Goal: Information Seeking & Learning: Learn about a topic

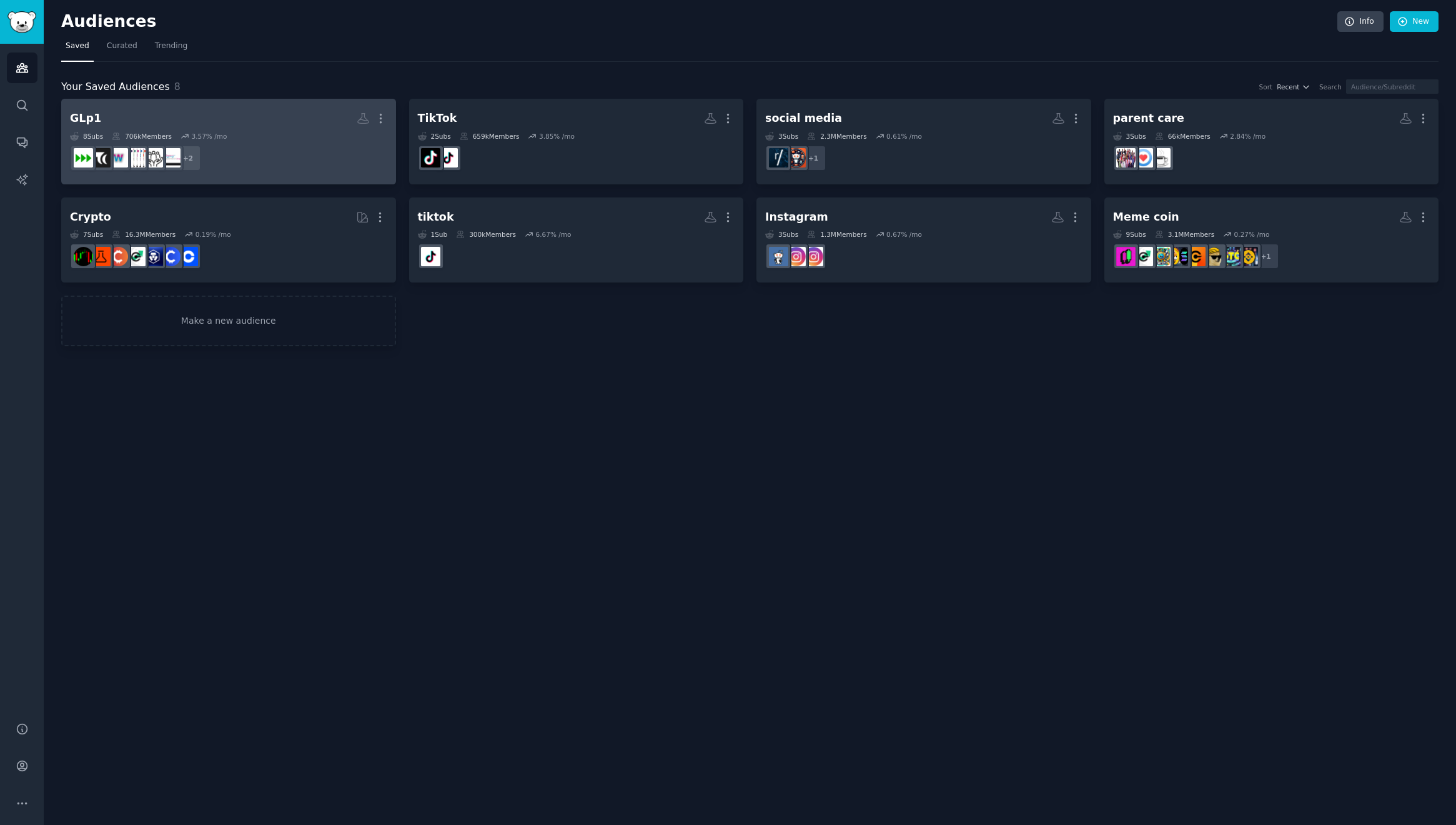
click at [251, 122] on h2 "GLp1 More" at bounding box center [228, 118] width 317 height 22
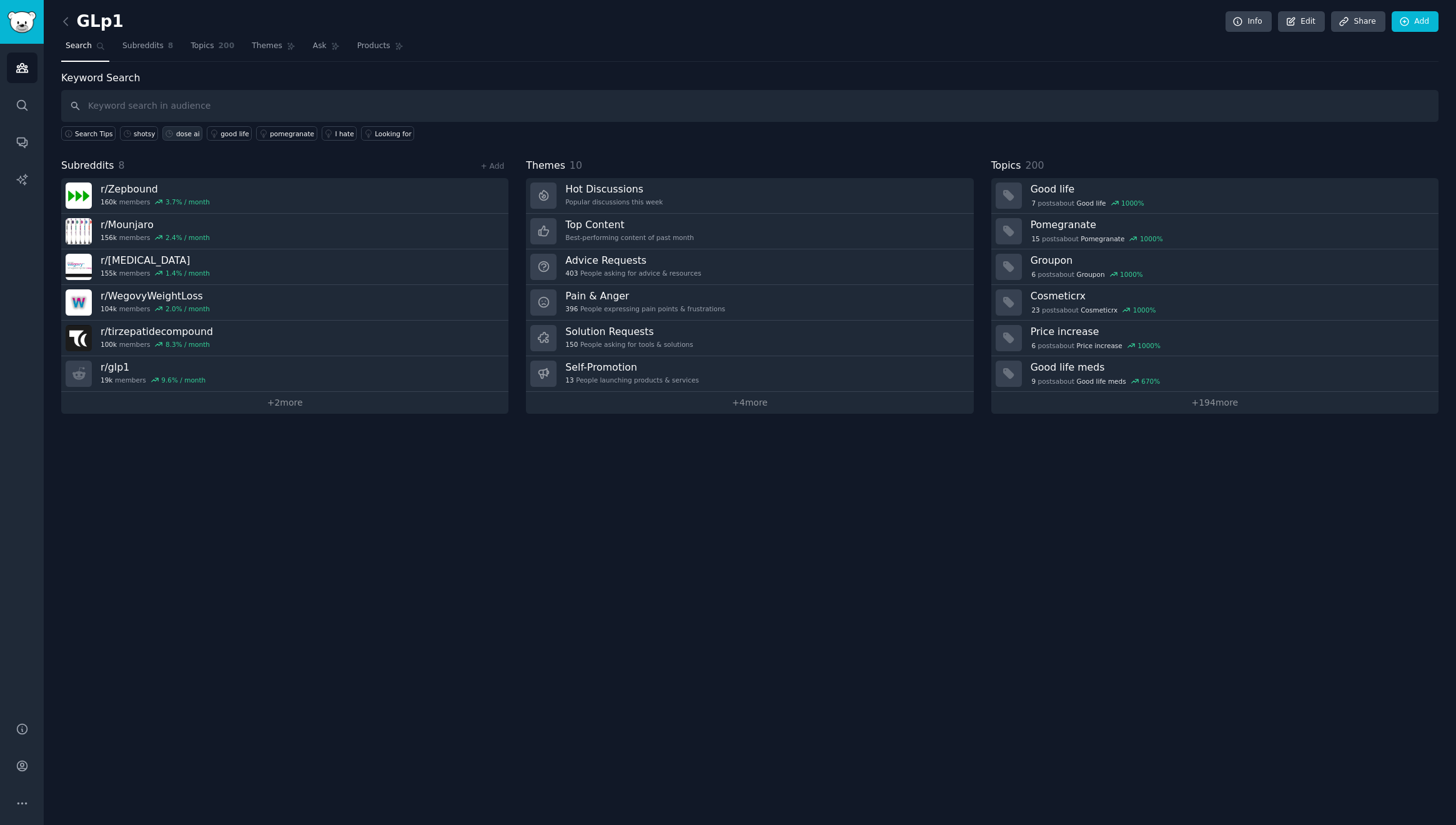
click at [183, 135] on div "dose ai" at bounding box center [188, 134] width 24 height 9
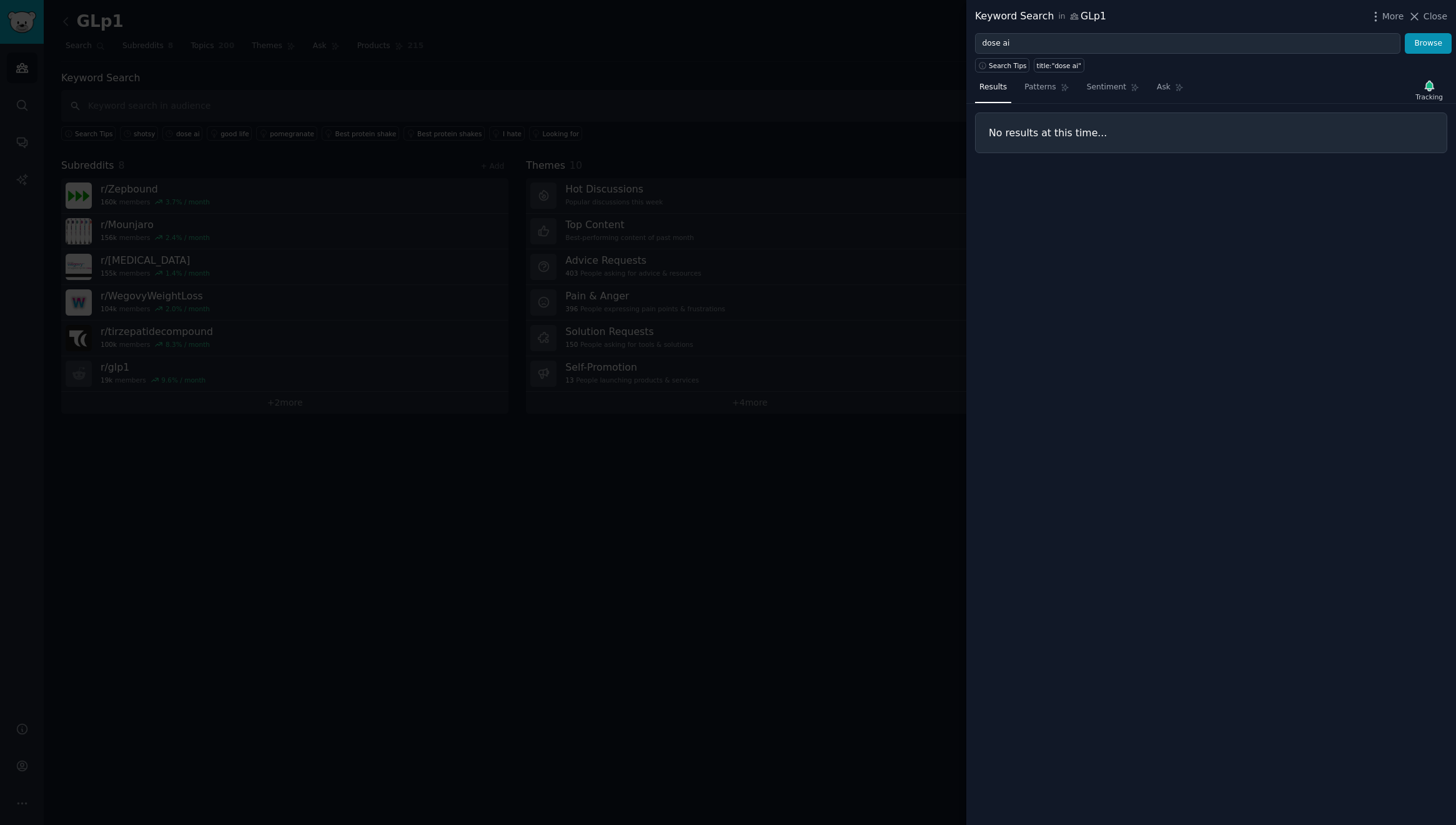
click at [552, 76] on div at bounding box center [728, 412] width 1456 height 825
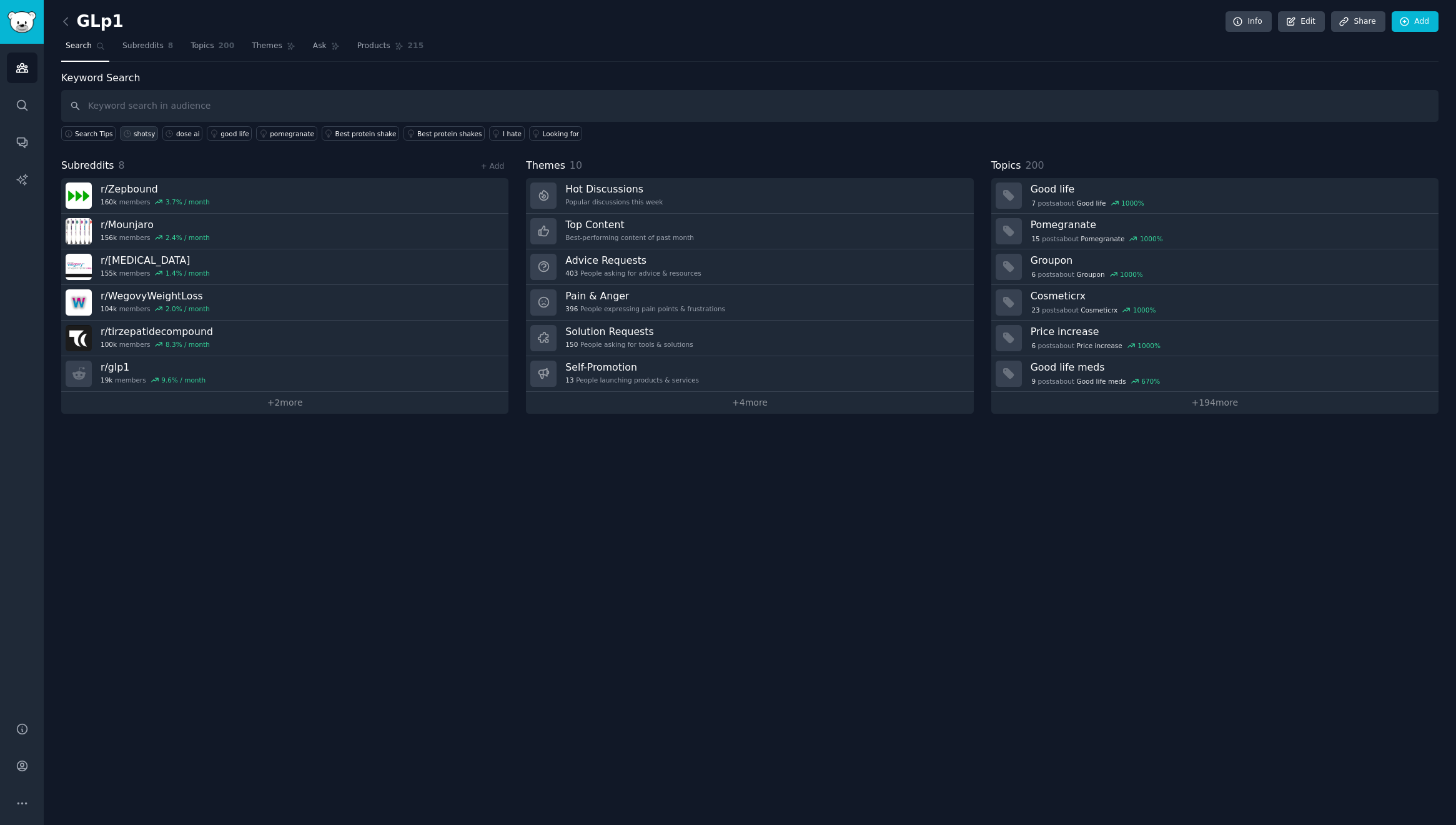
click at [138, 133] on div "shotsy" at bounding box center [144, 134] width 21 height 9
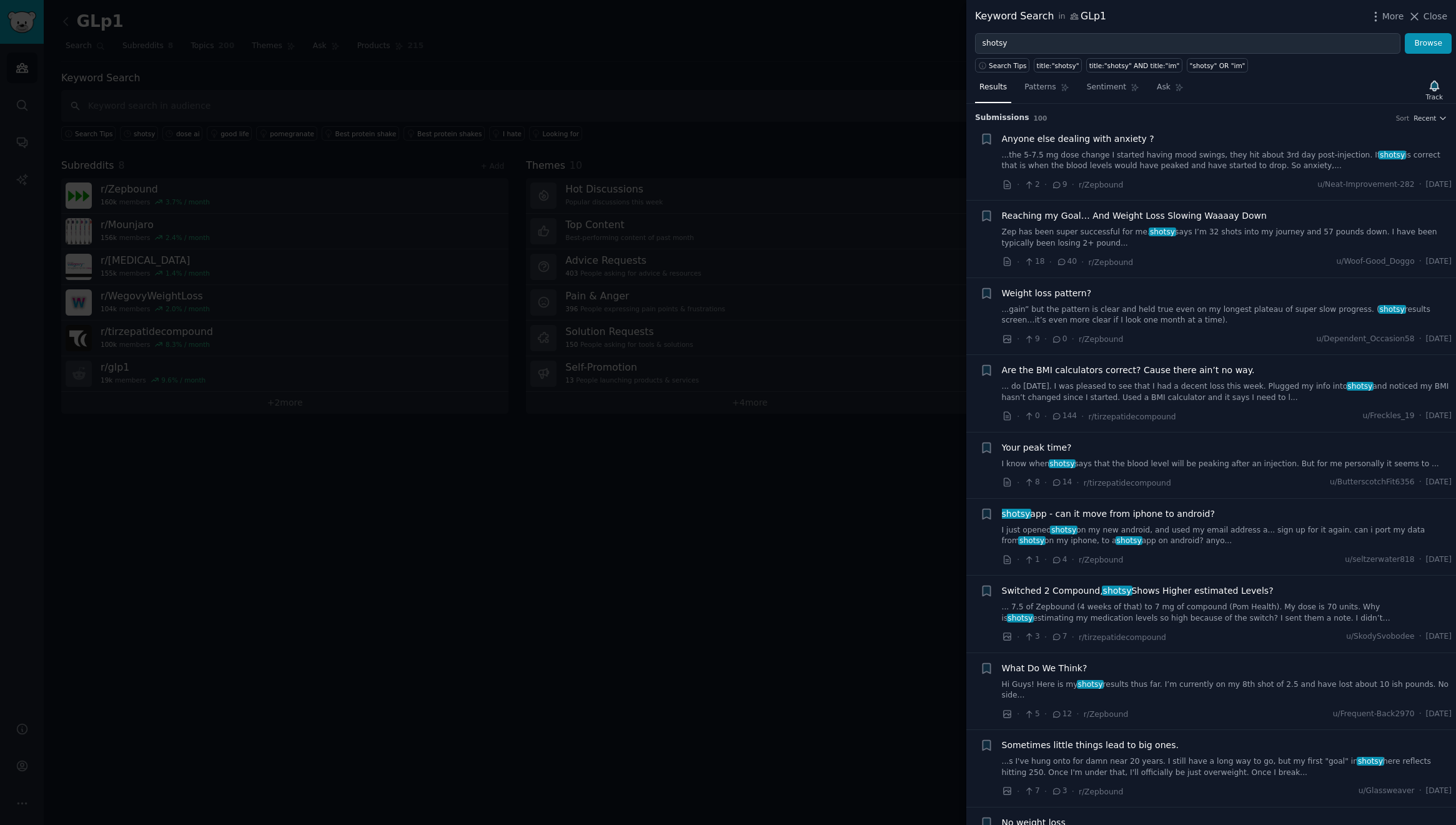
click at [1205, 256] on div "· 18 · 40 · r/Zepbound u/Woof-Good_Doggo · [DATE]" at bounding box center [1227, 262] width 450 height 13
